Goal: Information Seeking & Learning: Learn about a topic

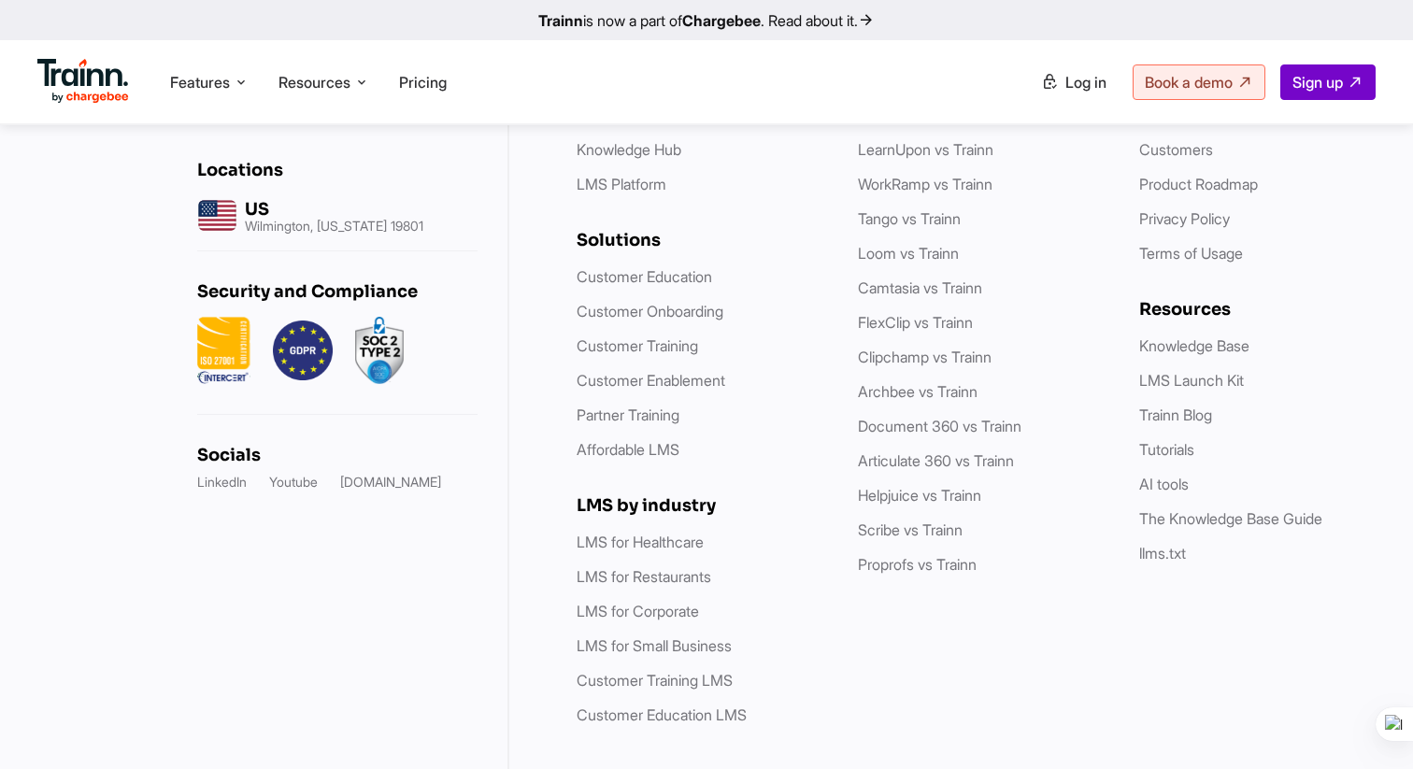
scroll to position [5535, 0]
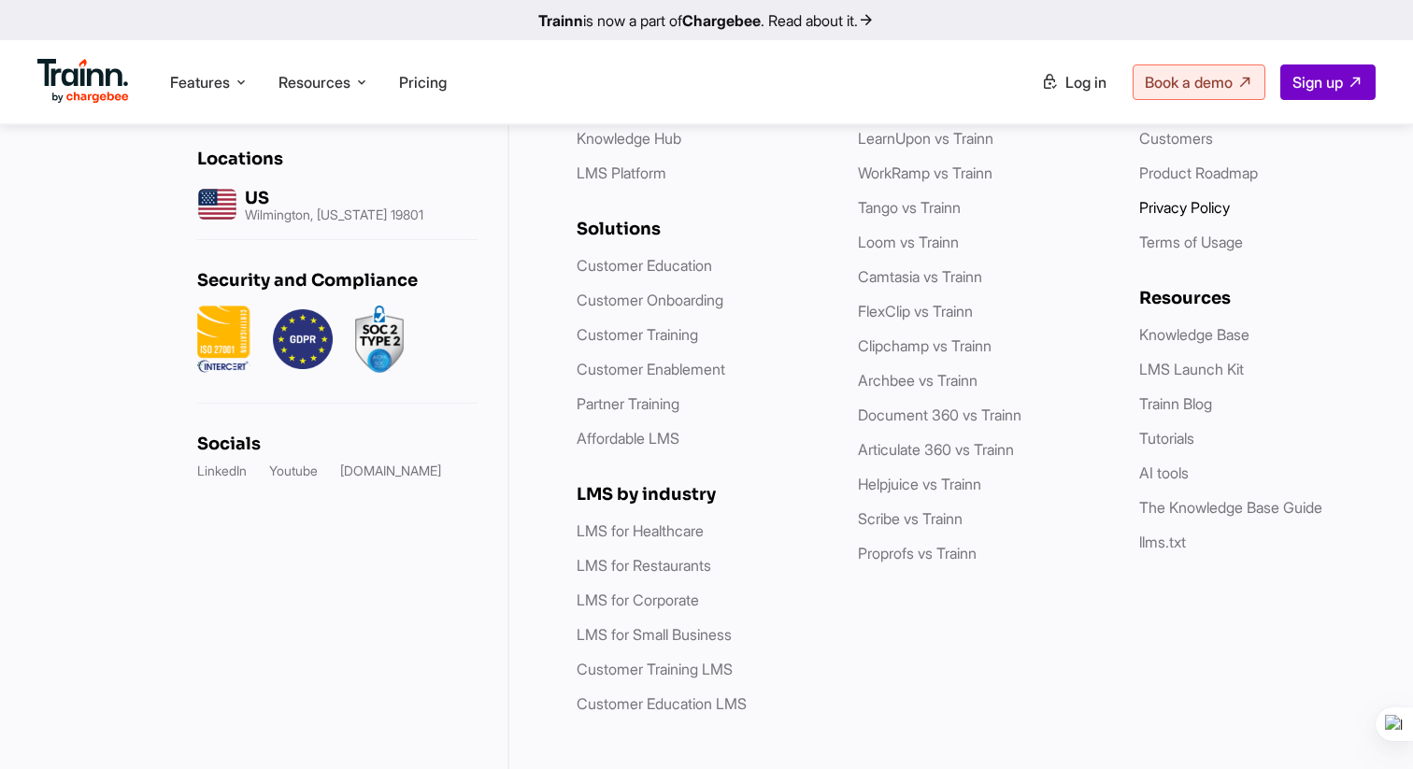
click at [1217, 198] on link "Privacy Policy" at bounding box center [1184, 207] width 91 height 19
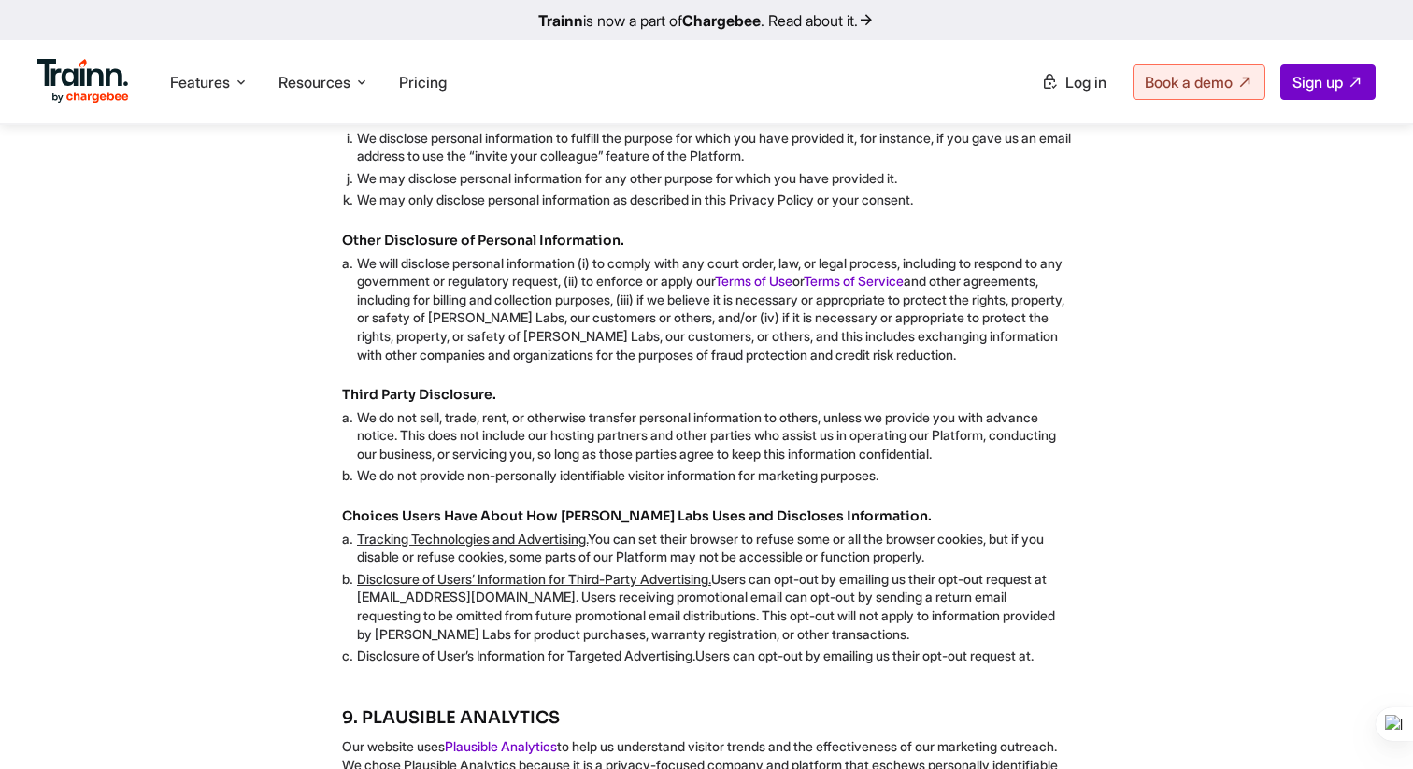
scroll to position [3216, 0]
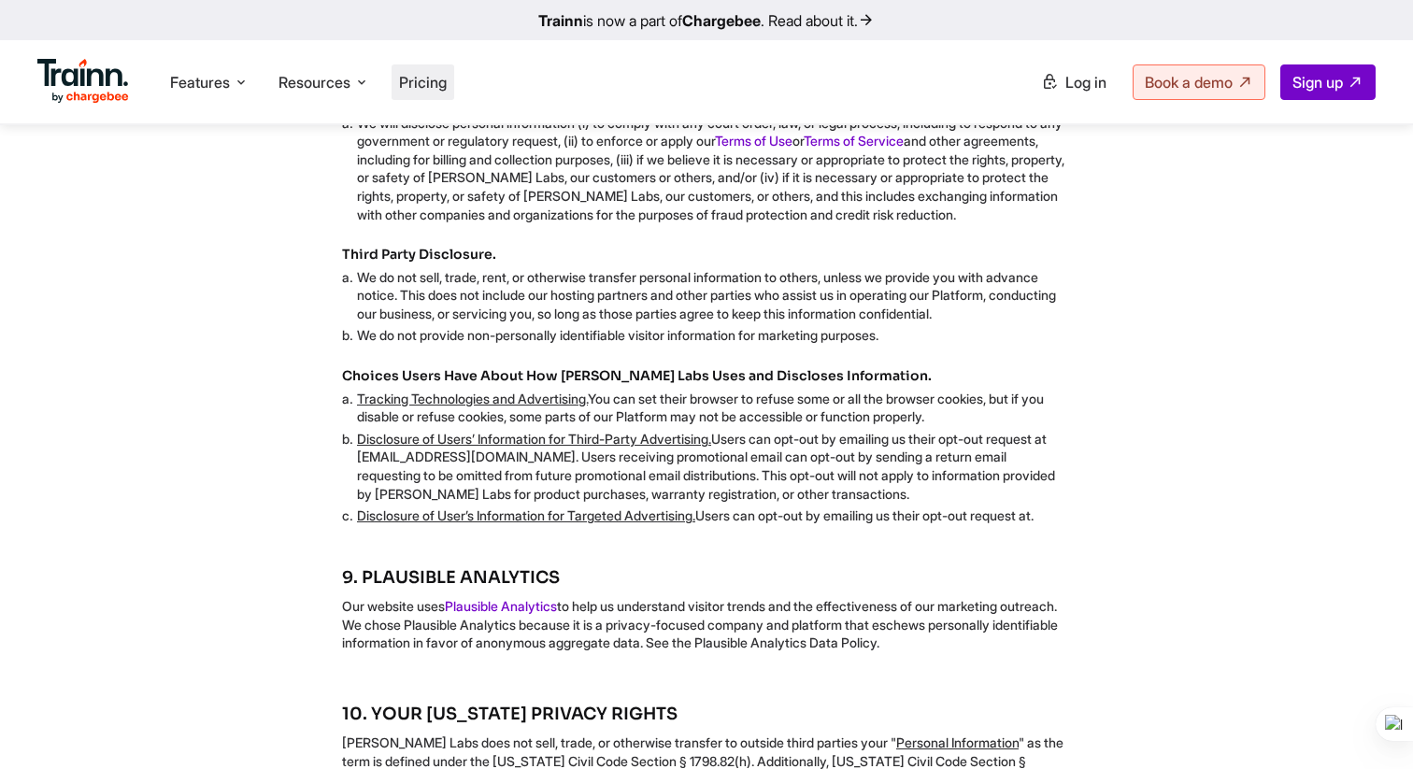
click at [434, 83] on span "Pricing" at bounding box center [423, 82] width 48 height 19
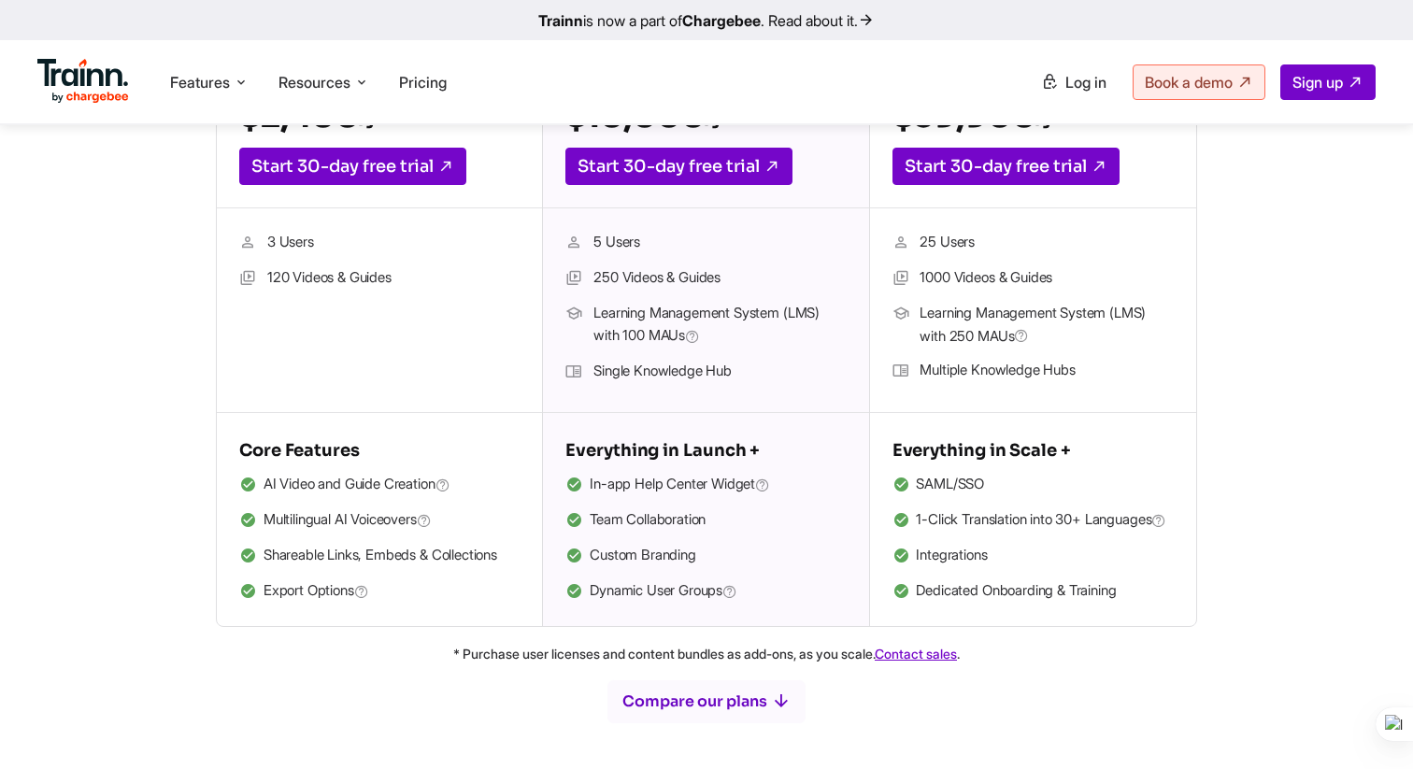
scroll to position [533, 0]
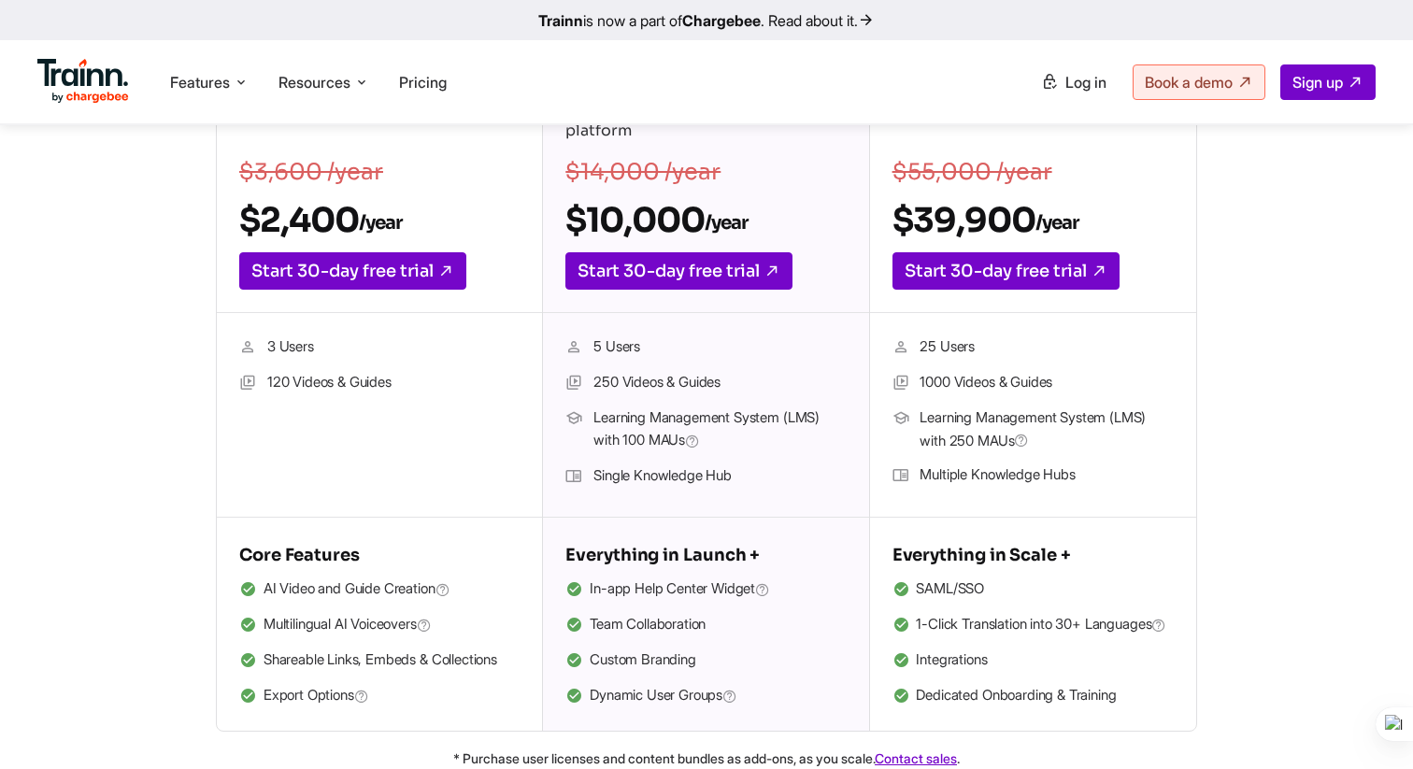
scroll to position [399, 0]
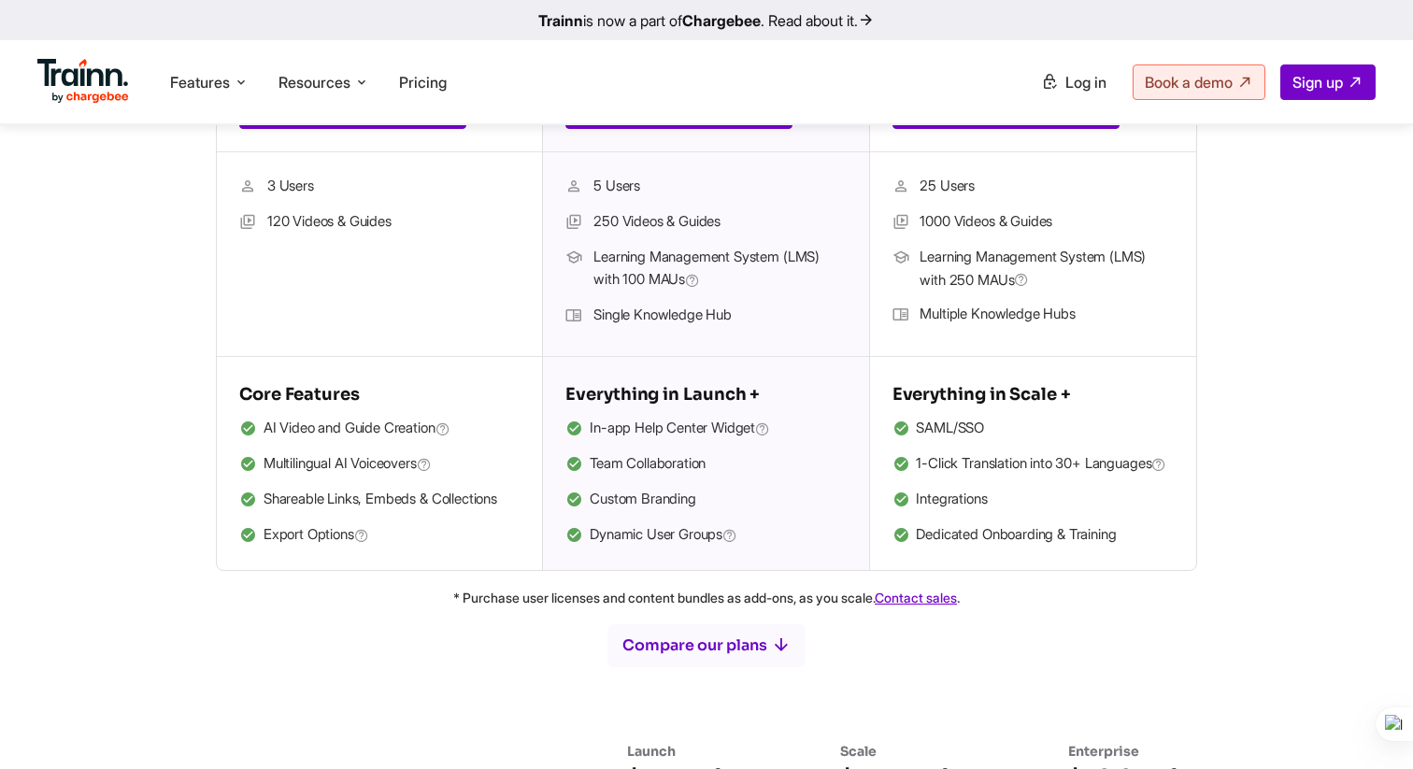
click at [781, 483] on ul "In-app Help Center Widget Team Collaboration Custom Branding Dynamic User Groups" at bounding box center [705, 482] width 280 height 131
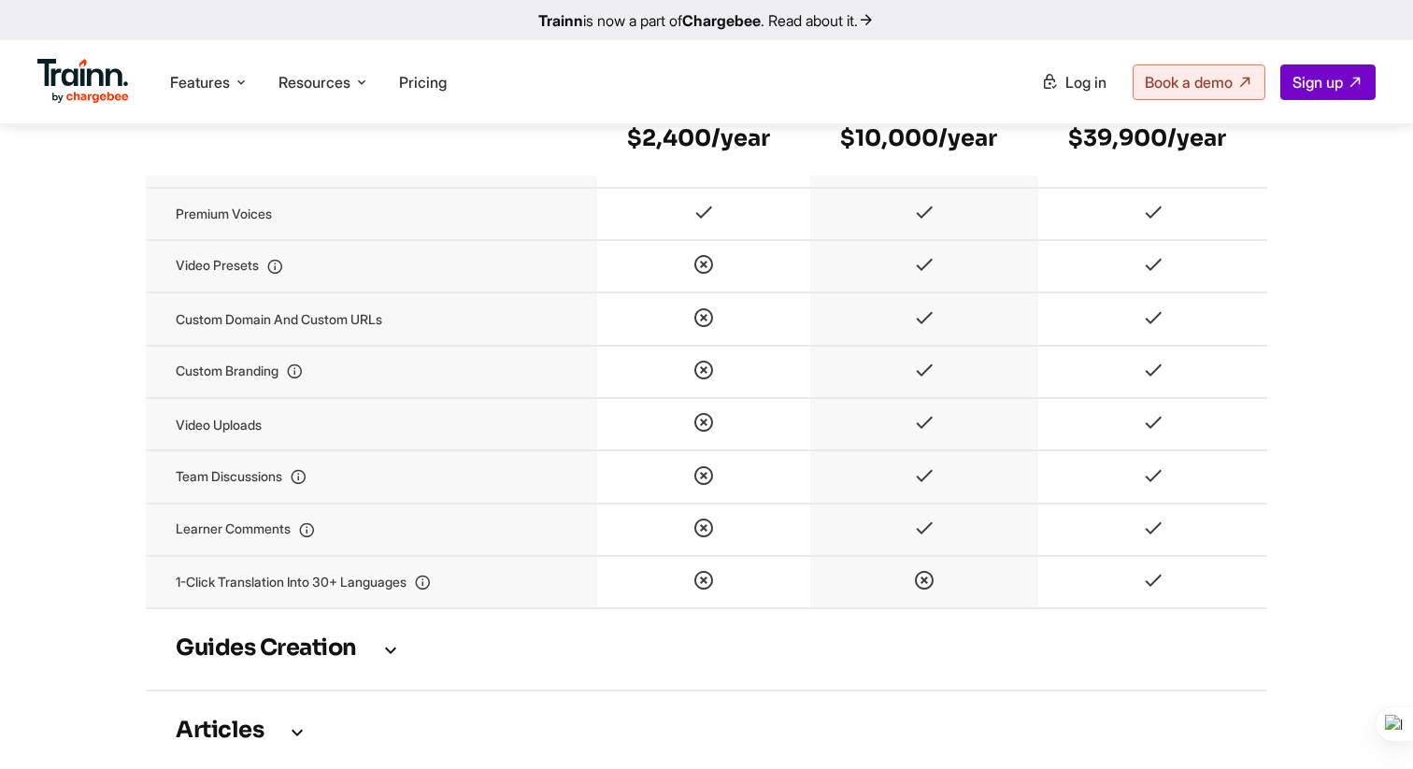
scroll to position [2202, 0]
